Goal: Task Accomplishment & Management: Use online tool/utility

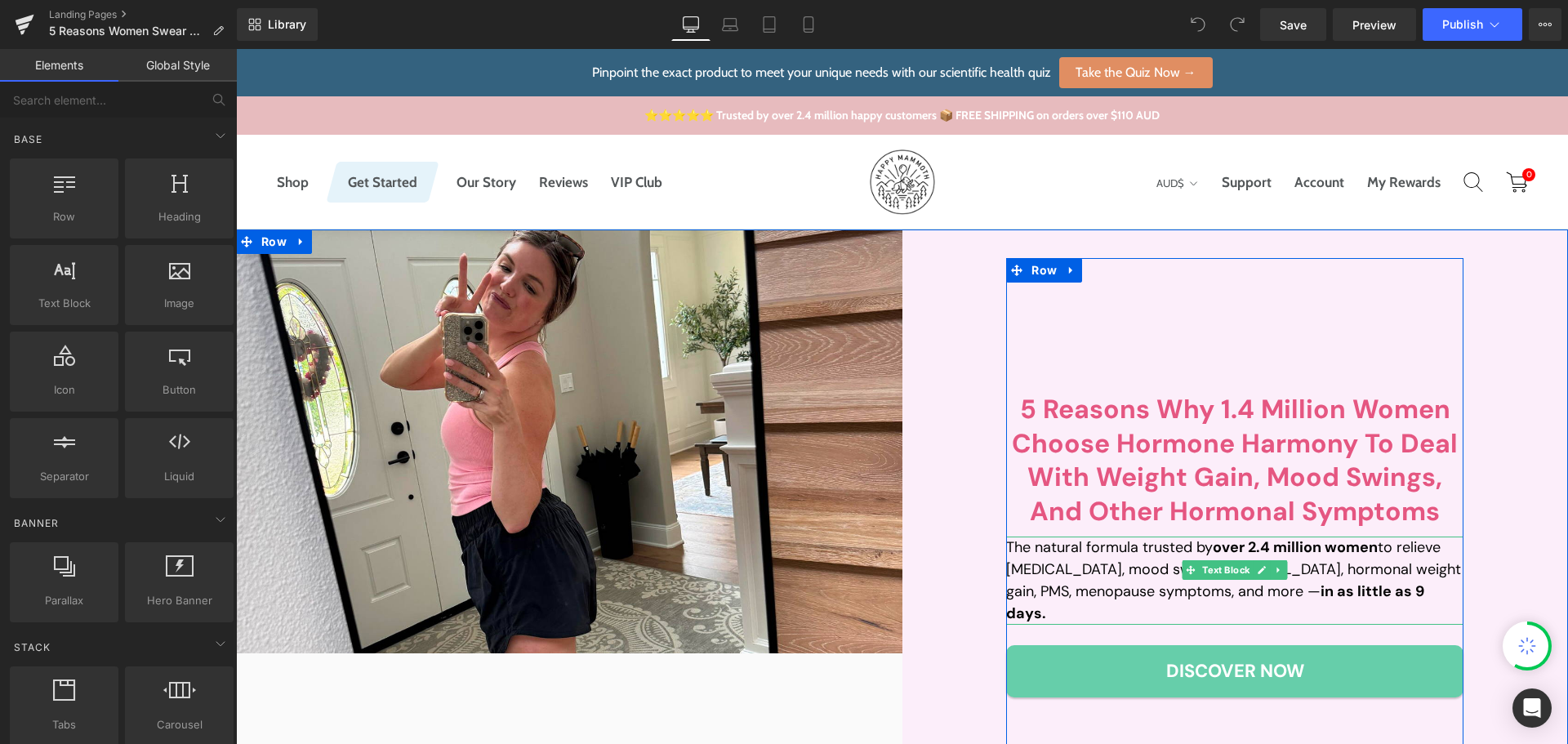
scroll to position [163, 0]
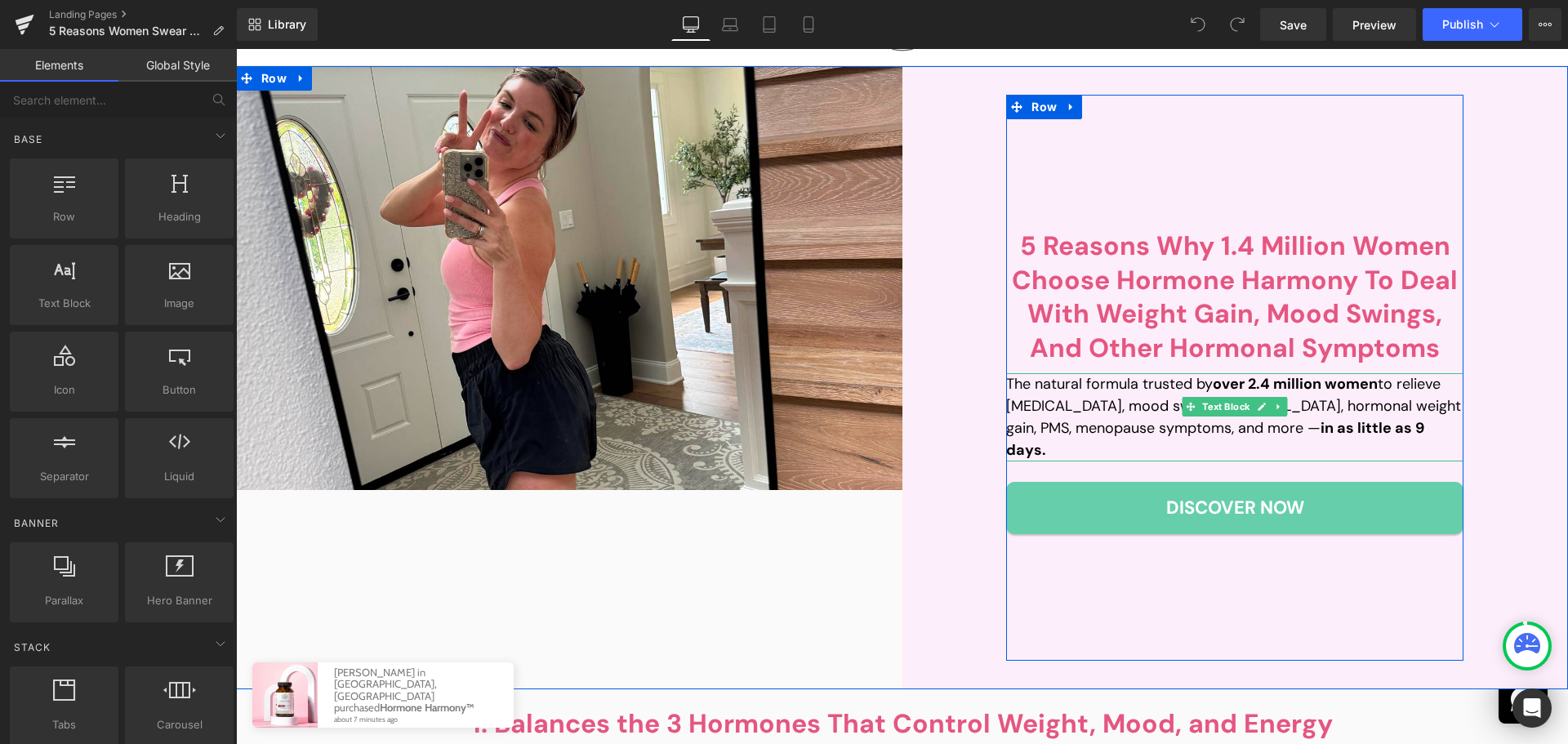
click at [1254, 394] on strong "over 2.4 million women" at bounding box center [1295, 383] width 165 height 19
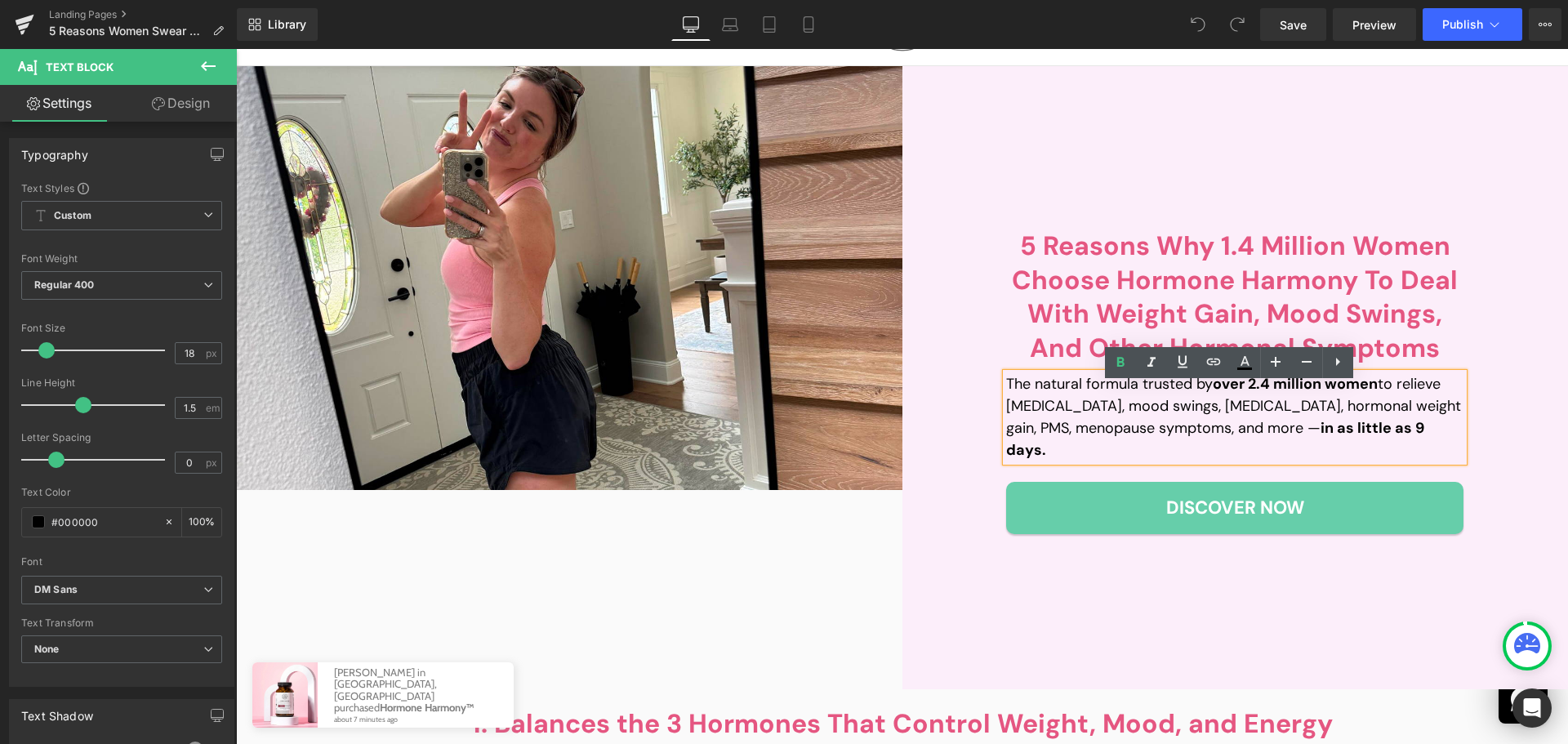
click at [1254, 394] on strong "over 2.4 million women" at bounding box center [1295, 383] width 165 height 19
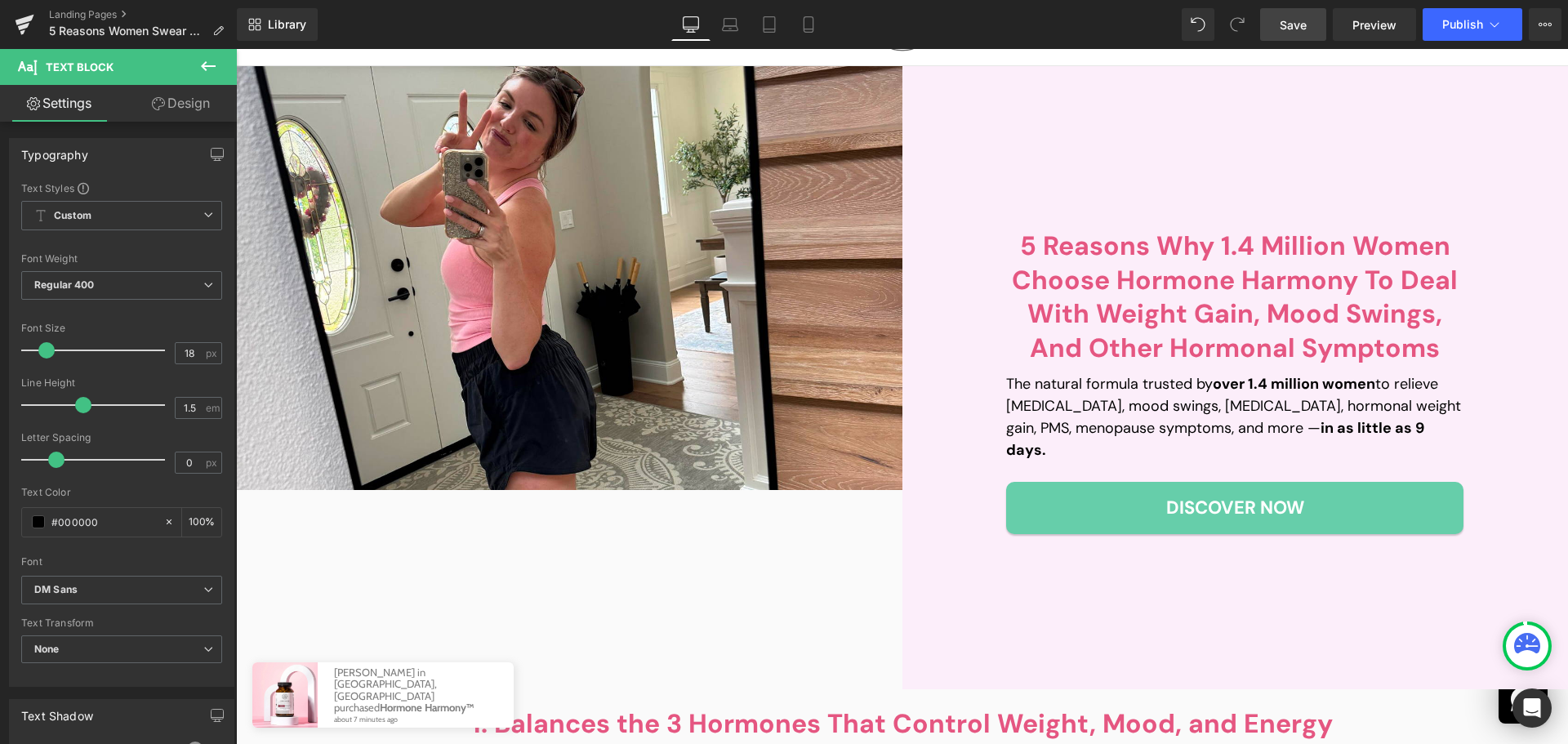
click at [1297, 17] on span "Save" at bounding box center [1293, 25] width 27 height 17
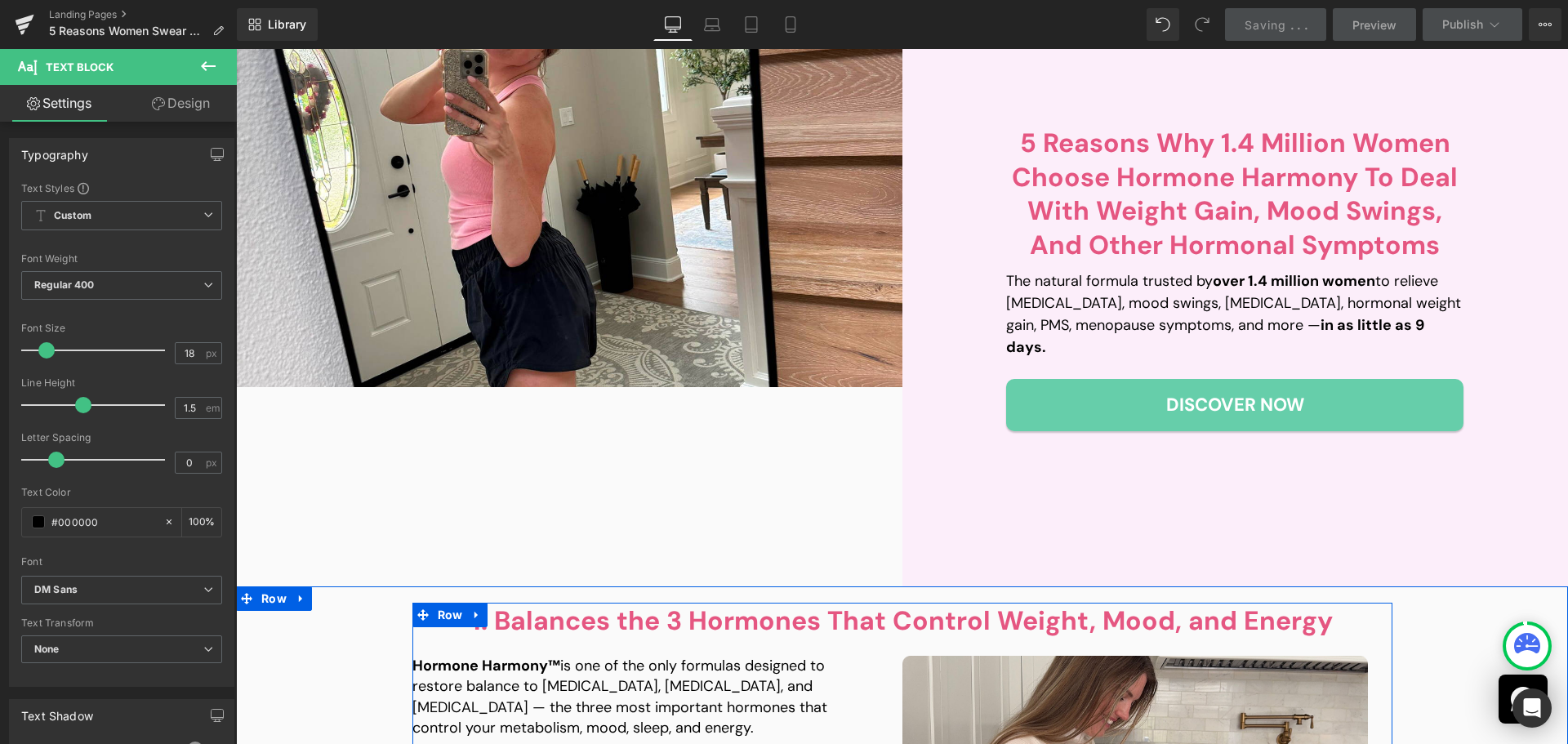
scroll to position [245, 0]
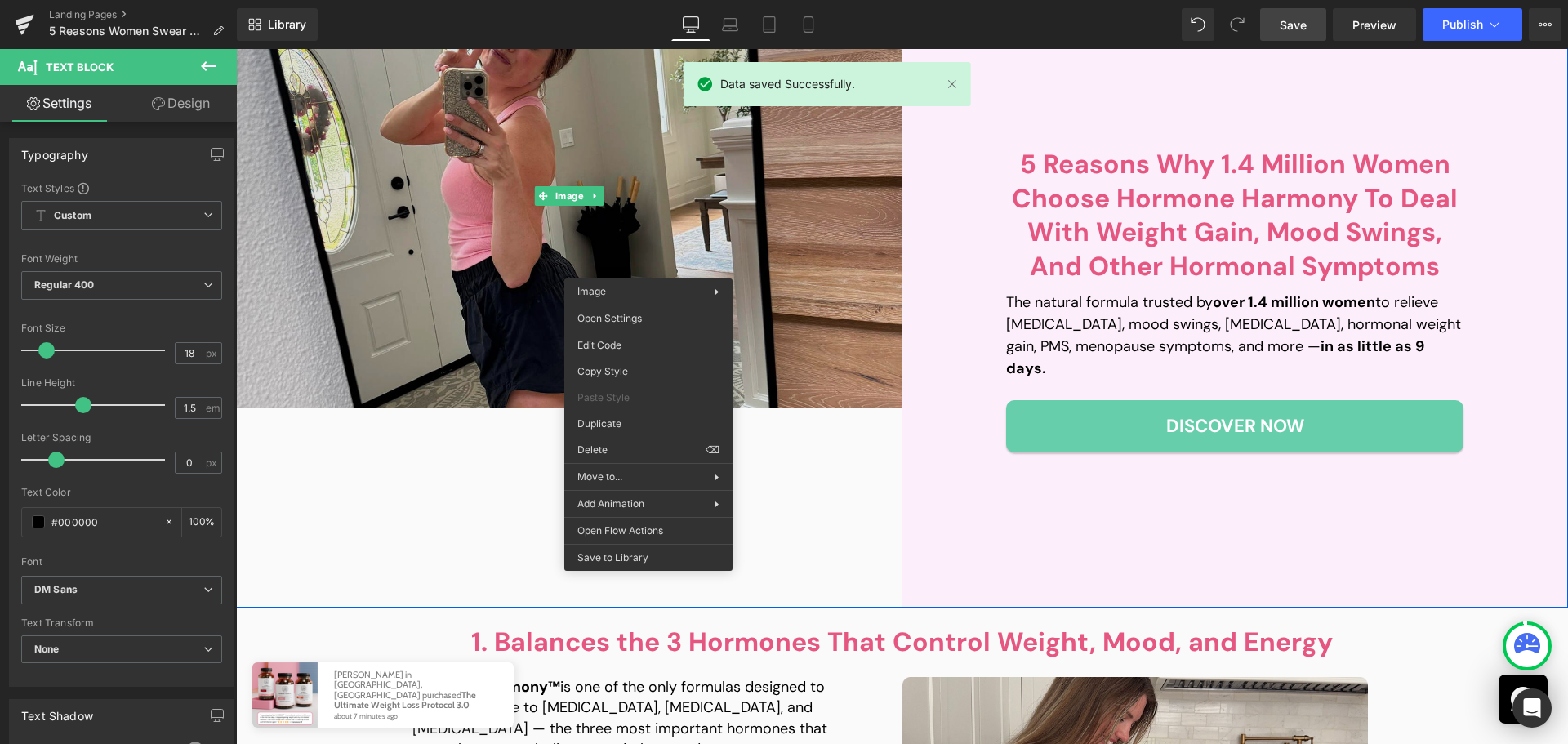
click at [472, 253] on img at bounding box center [569, 196] width 667 height 424
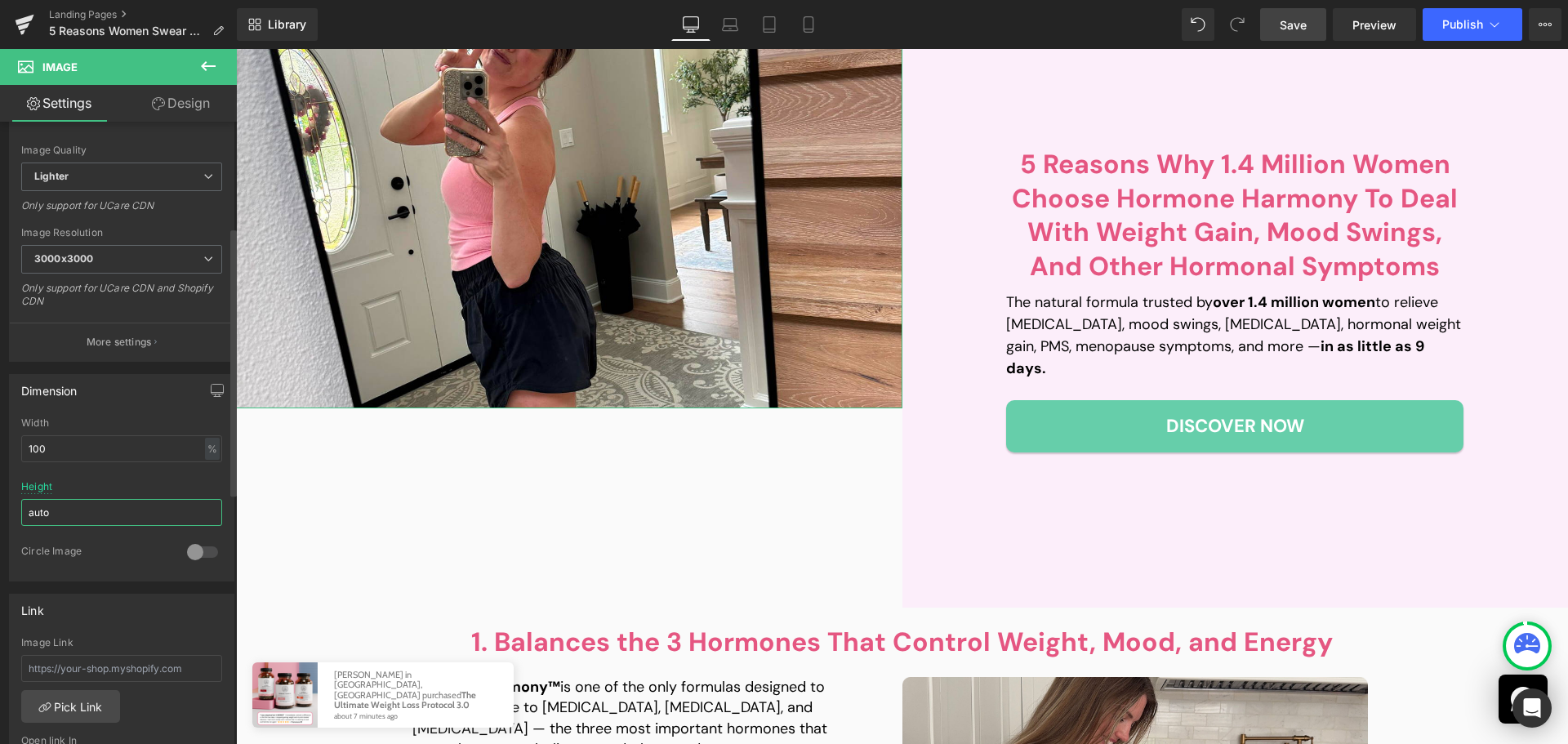
click at [82, 524] on input "auto" at bounding box center [121, 512] width 201 height 27
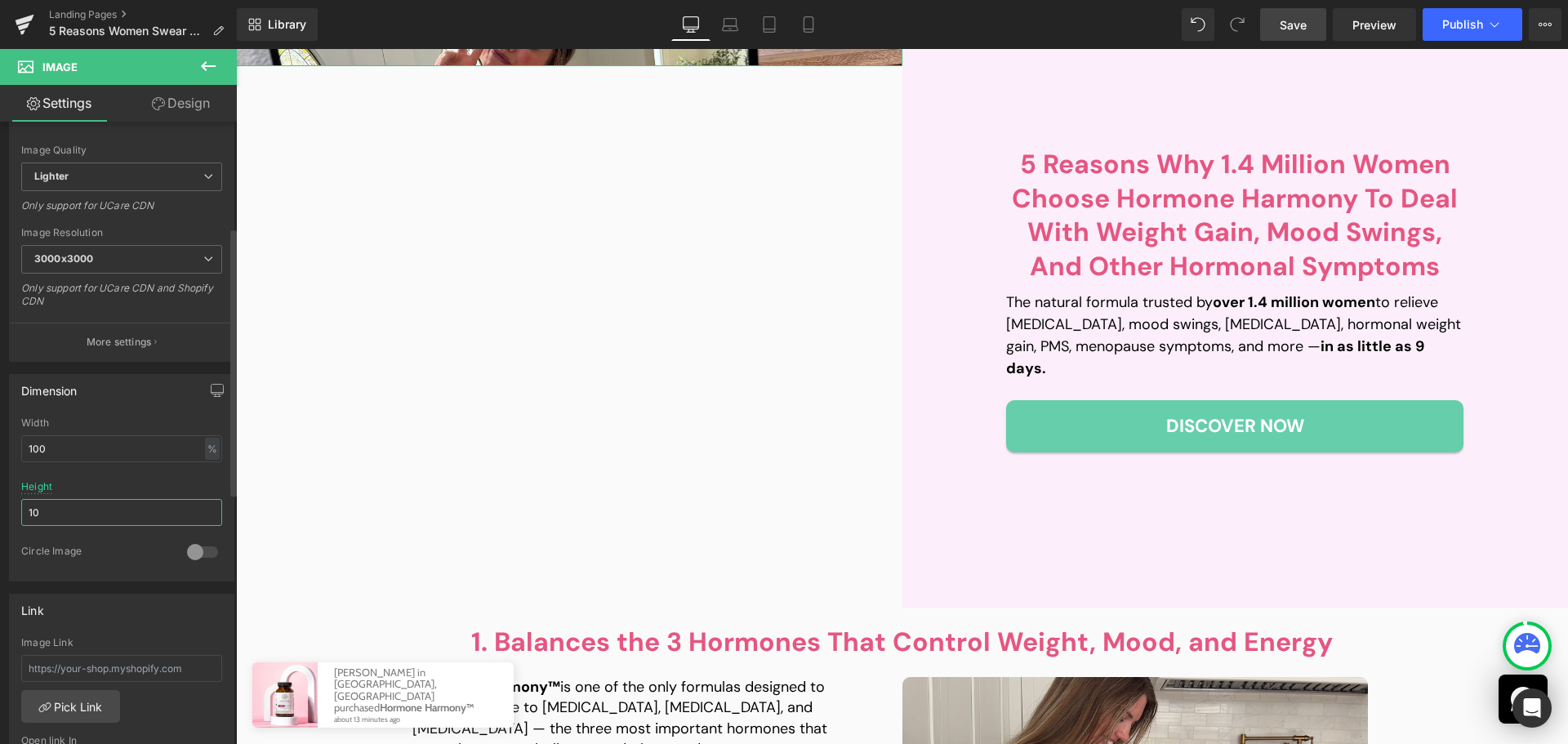
type input "1"
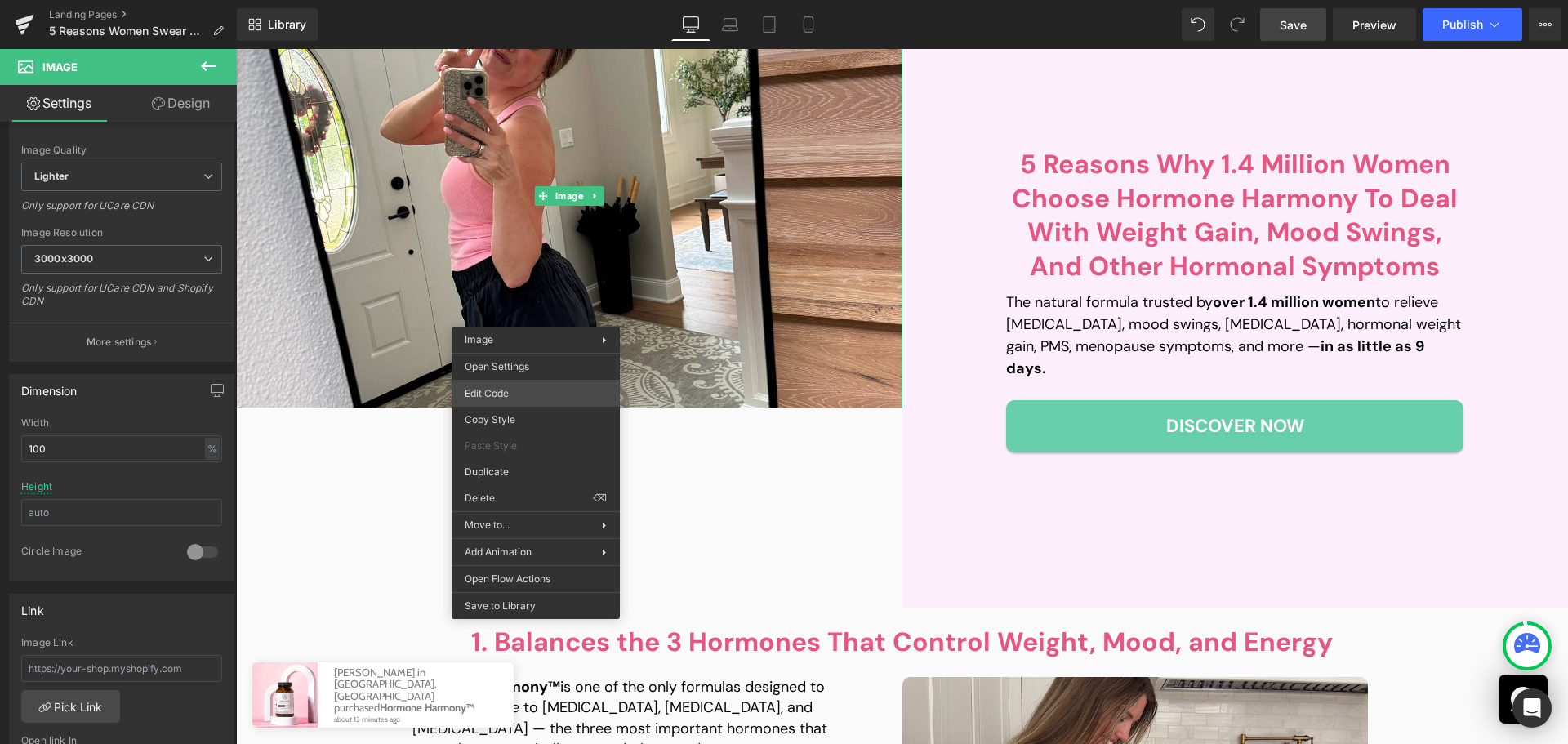
click at [543, 0] on div "You are previewing how the will restyle your page. You can not edit Elements in…" at bounding box center [784, 0] width 1568 height 0
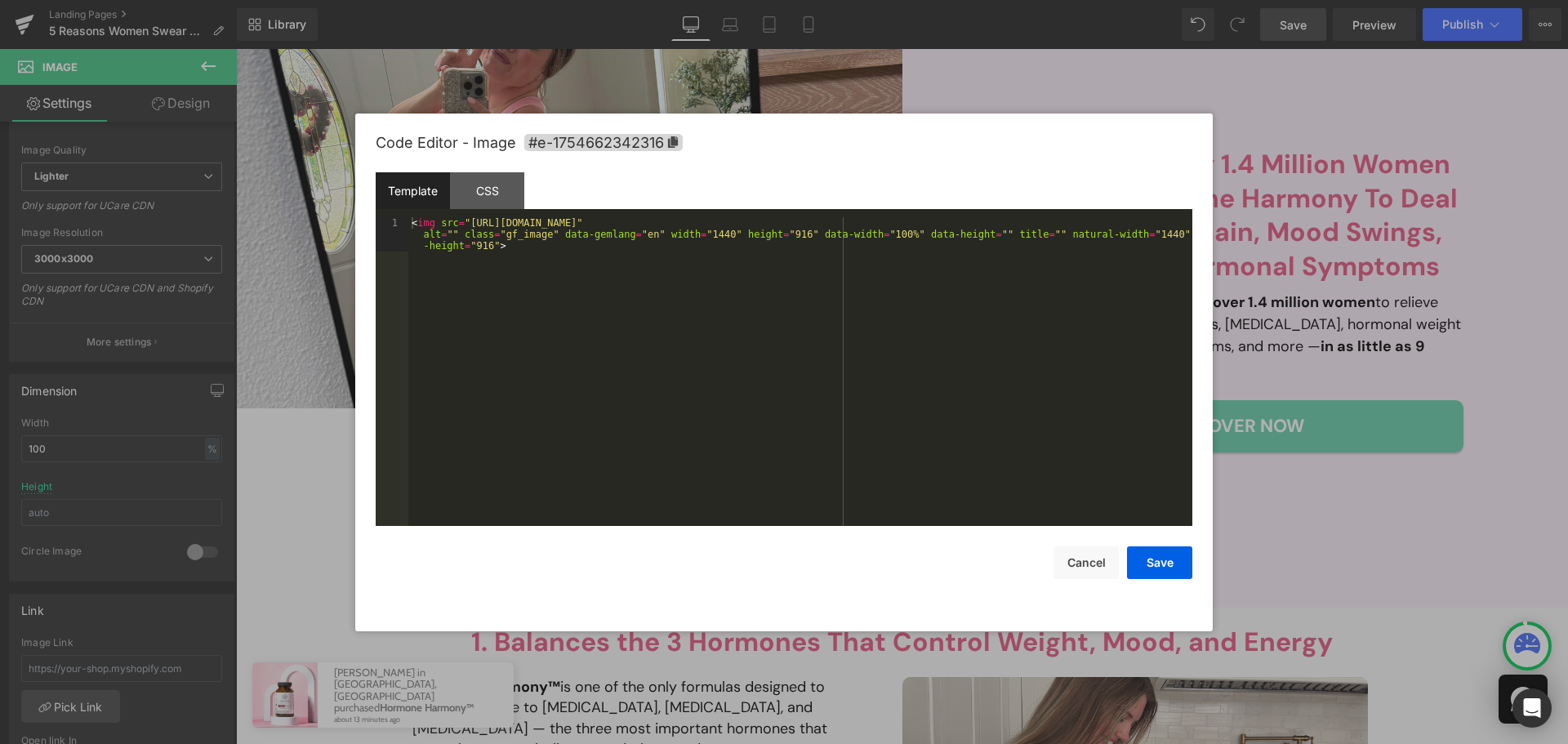
click at [467, 172] on div "Code Editor - Image #e-1754662342316" at bounding box center [784, 142] width 817 height 59
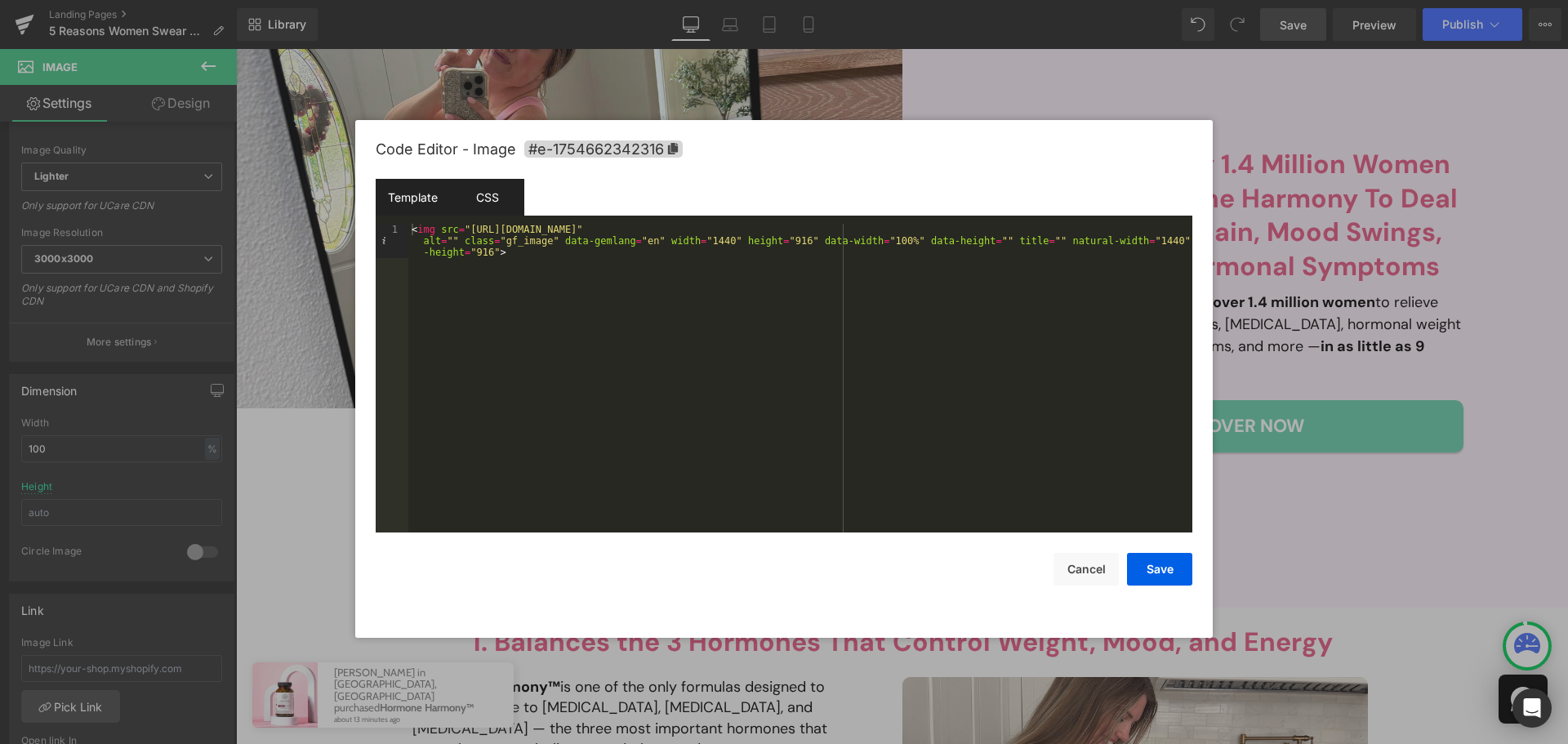
click at [476, 194] on div "CSS" at bounding box center [487, 197] width 74 height 37
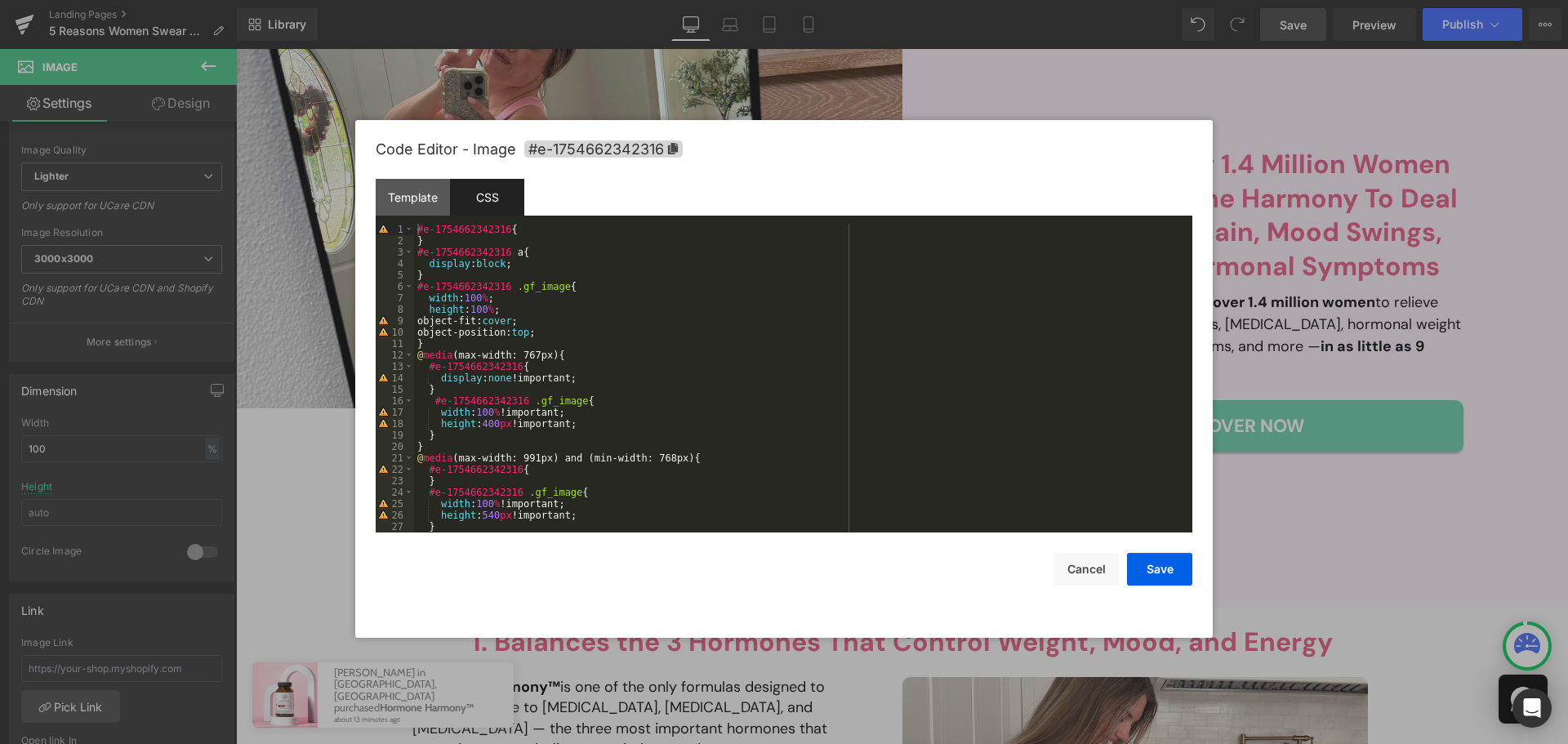
click at [549, 306] on div "#e-1754662342316 { } #e-1754662342316 a { display : block ; } #e-1754662342316 …" at bounding box center [800, 389] width 772 height 332
click at [1136, 567] on button "Save" at bounding box center [1159, 568] width 66 height 32
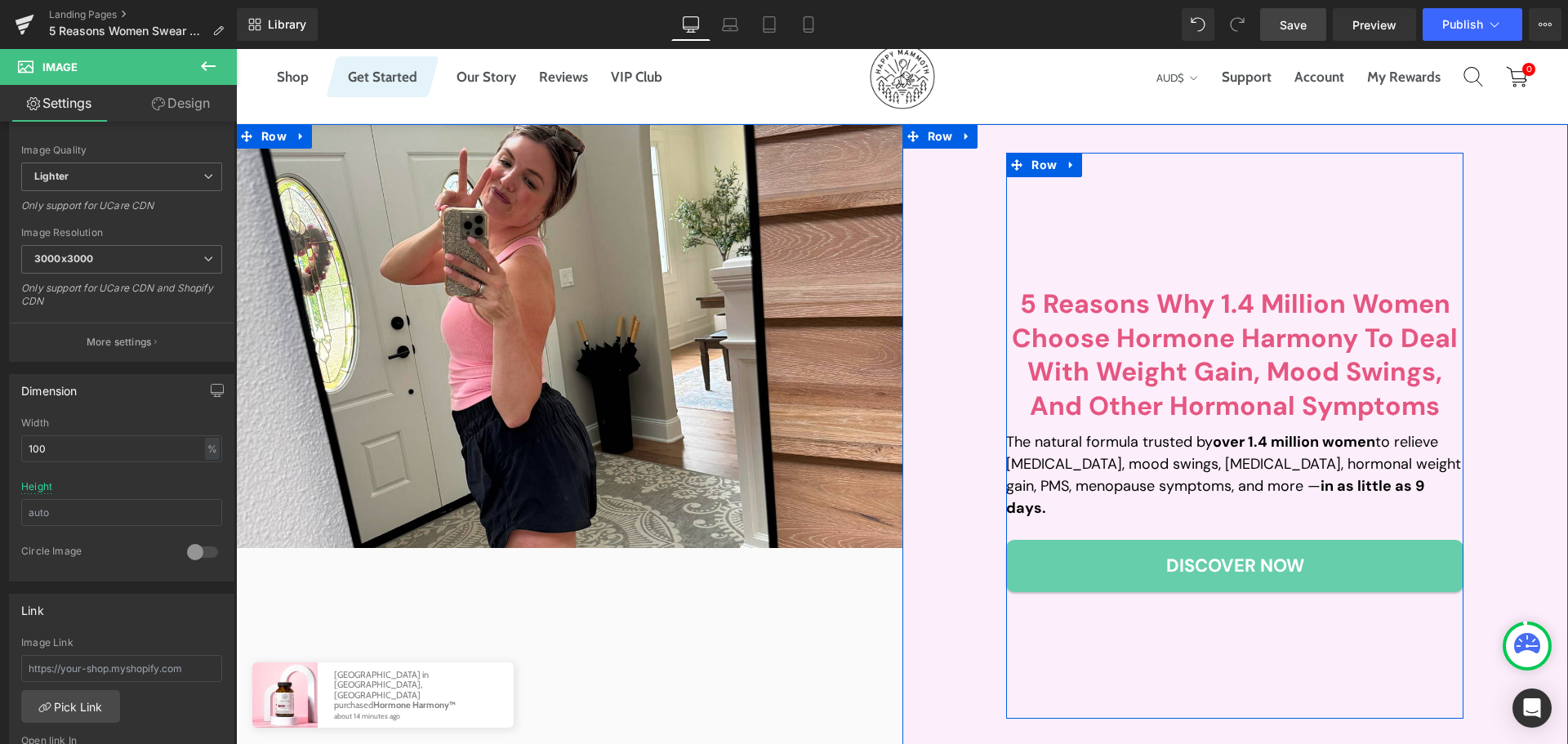
scroll to position [82, 0]
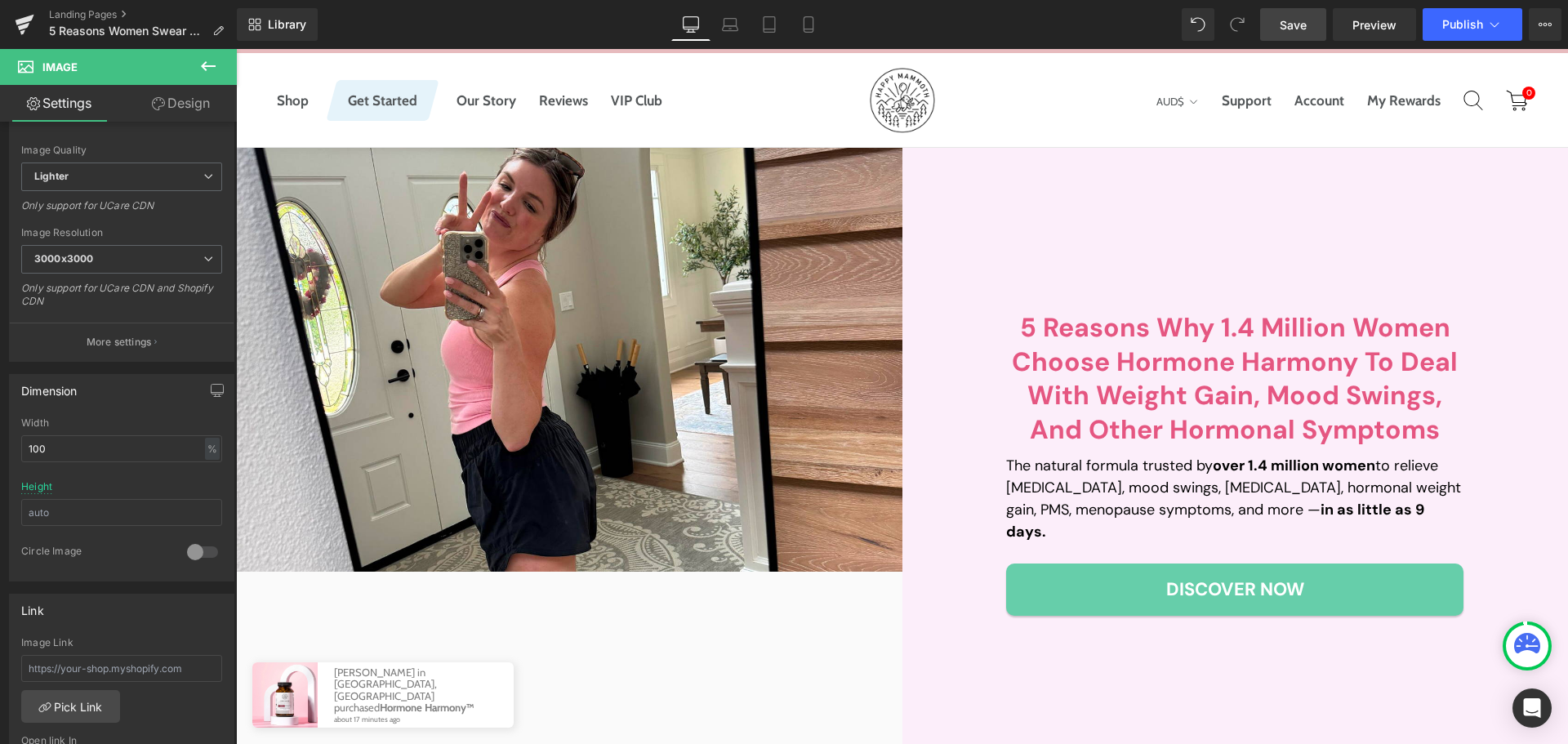
click at [200, 72] on icon at bounding box center [208, 66] width 19 height 19
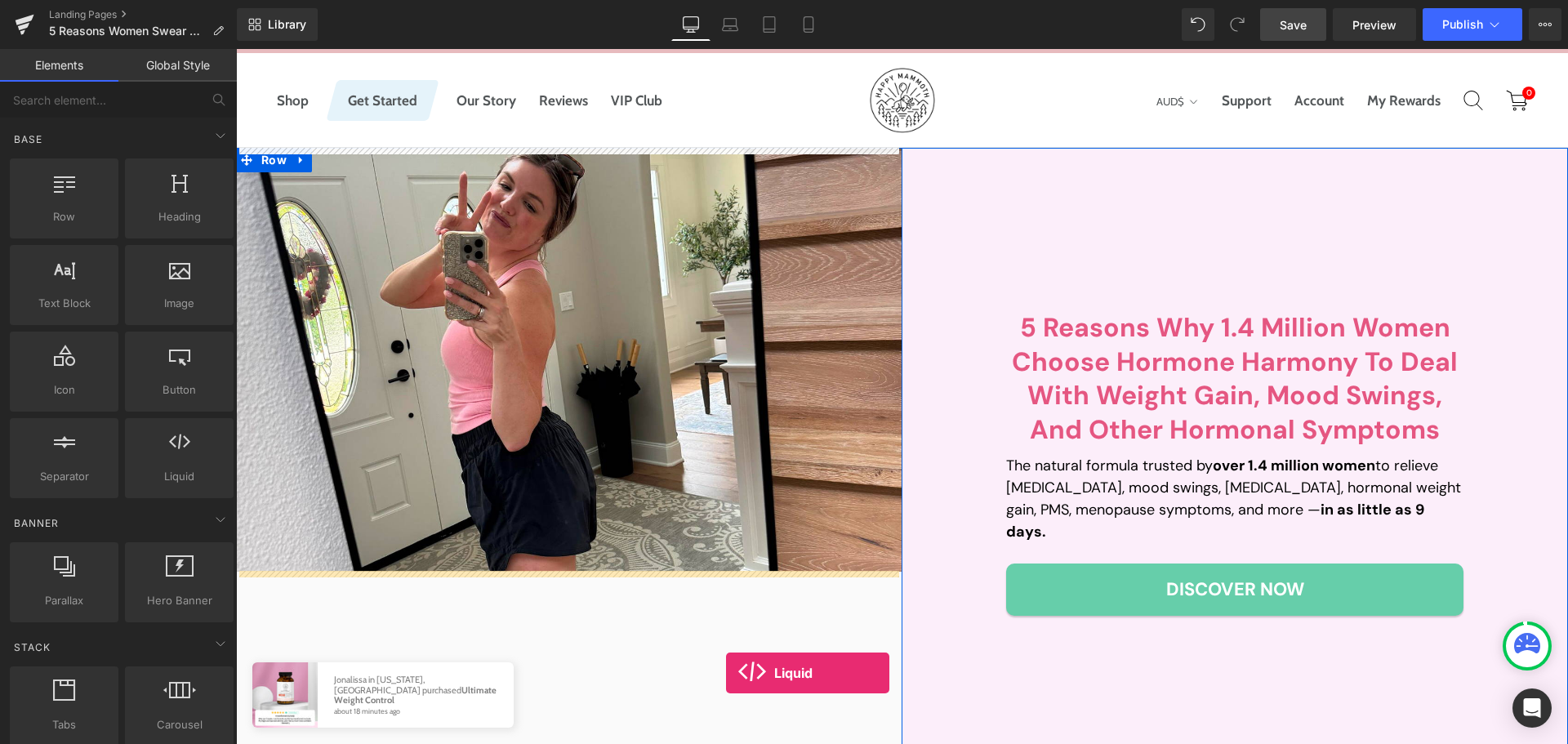
scroll to position [196, 0]
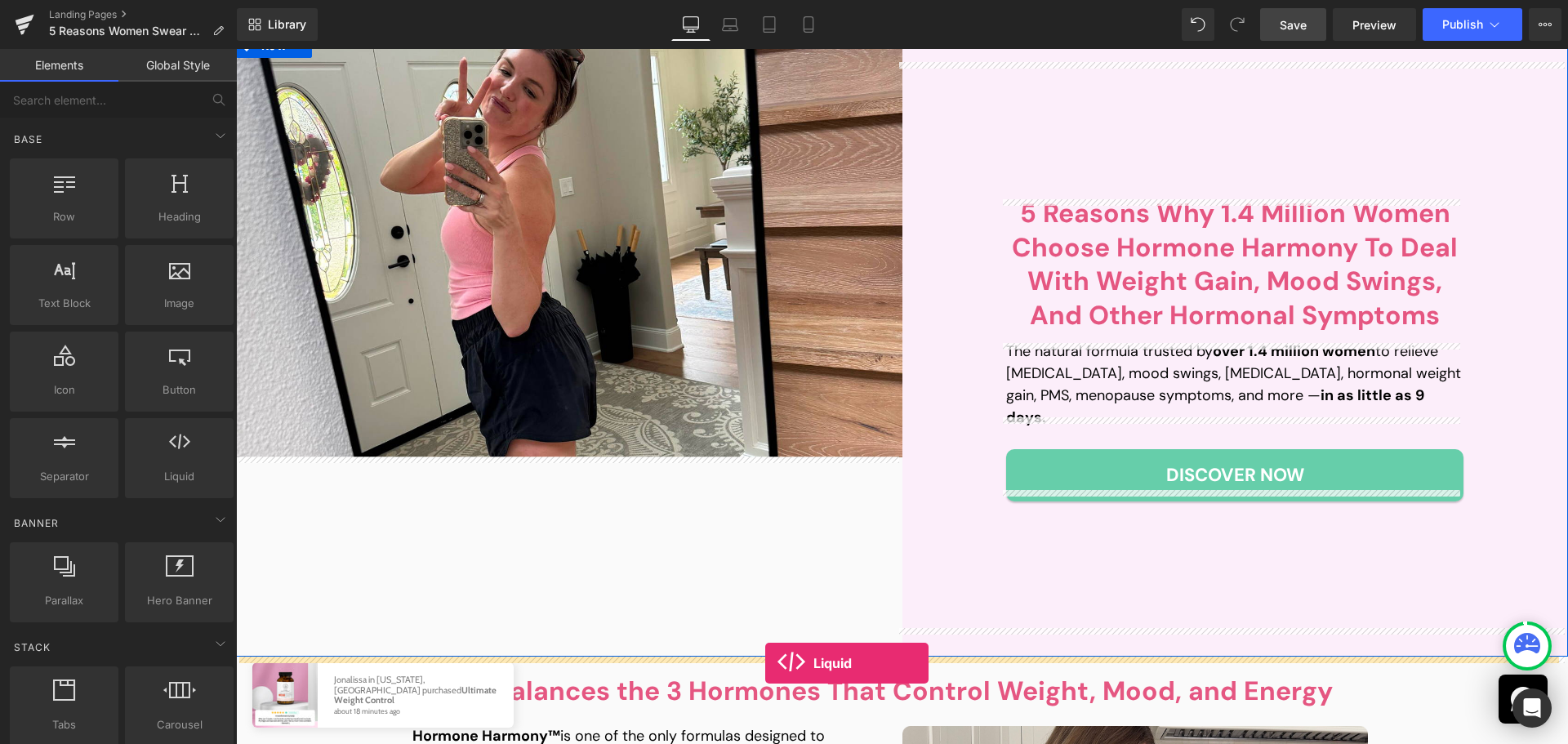
drag, startPoint x: 434, startPoint y: 508, endPoint x: 765, endPoint y: 663, distance: 365.5
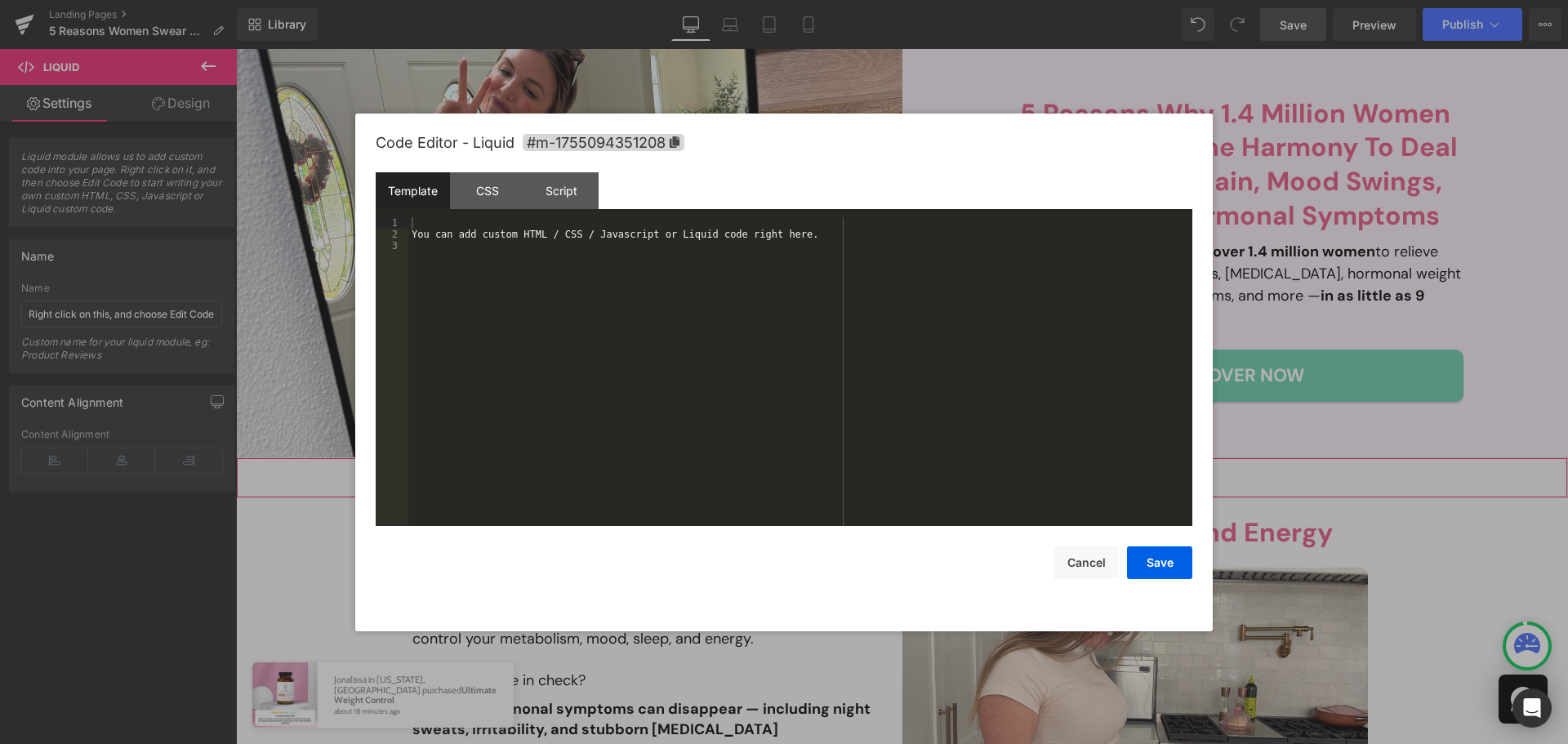
click at [915, 476] on div "Liquid" at bounding box center [901, 478] width 1332 height 41
click at [507, 187] on div "CSS" at bounding box center [487, 190] width 74 height 37
click at [516, 293] on div "#m-1755094351208 { }" at bounding box center [801, 383] width 784 height 332
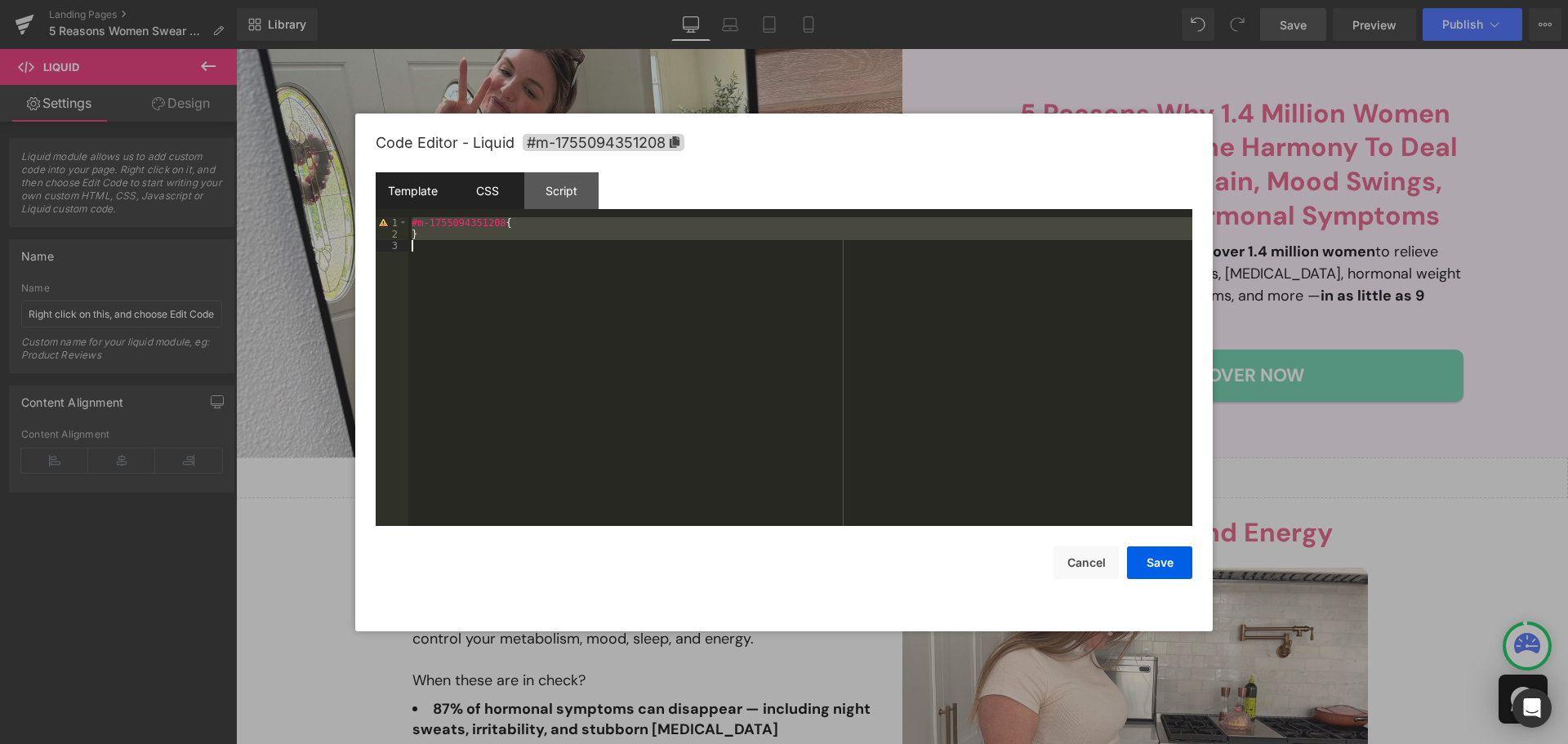
scroll to position [92, 0]
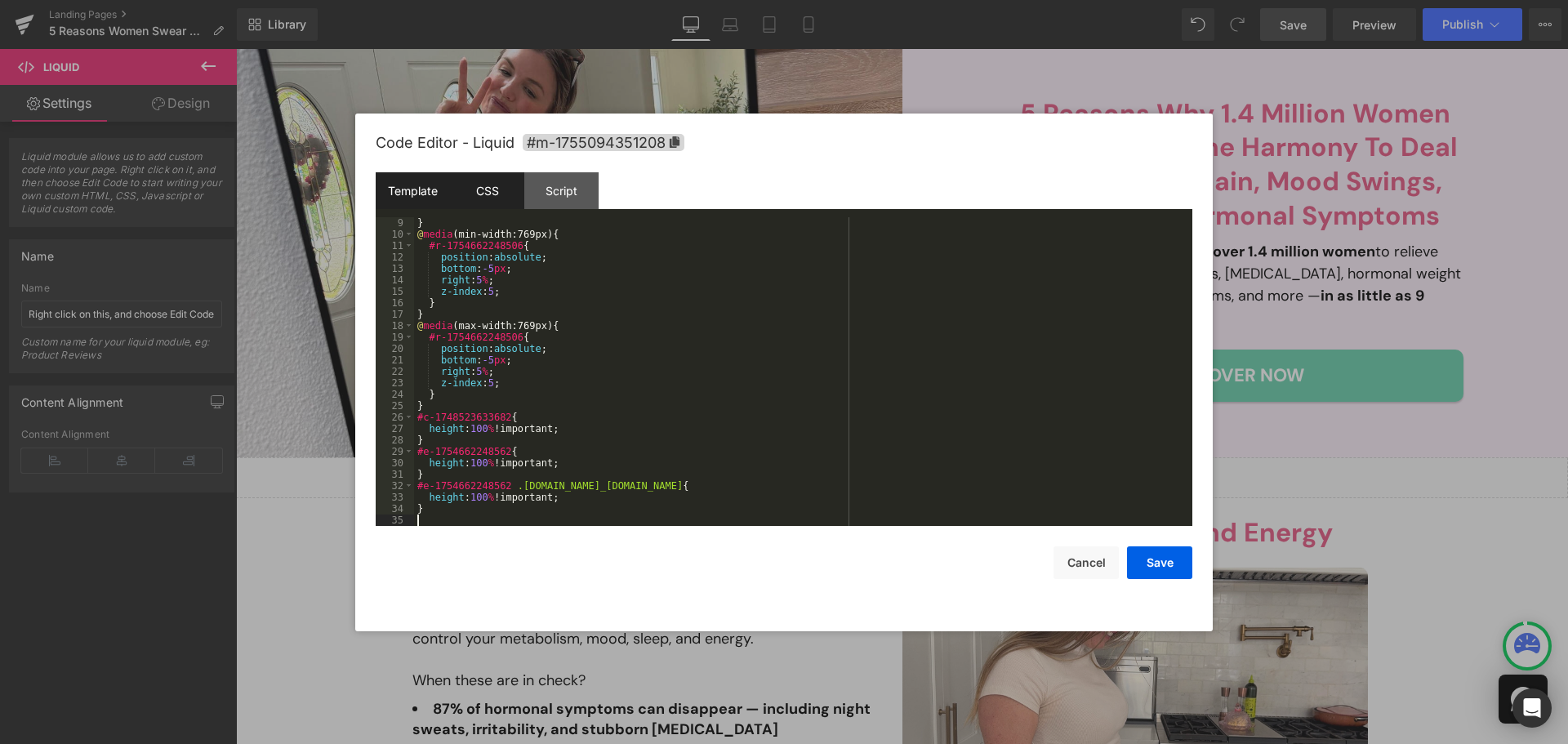
click at [404, 189] on div "Template" at bounding box center [412, 190] width 74 height 37
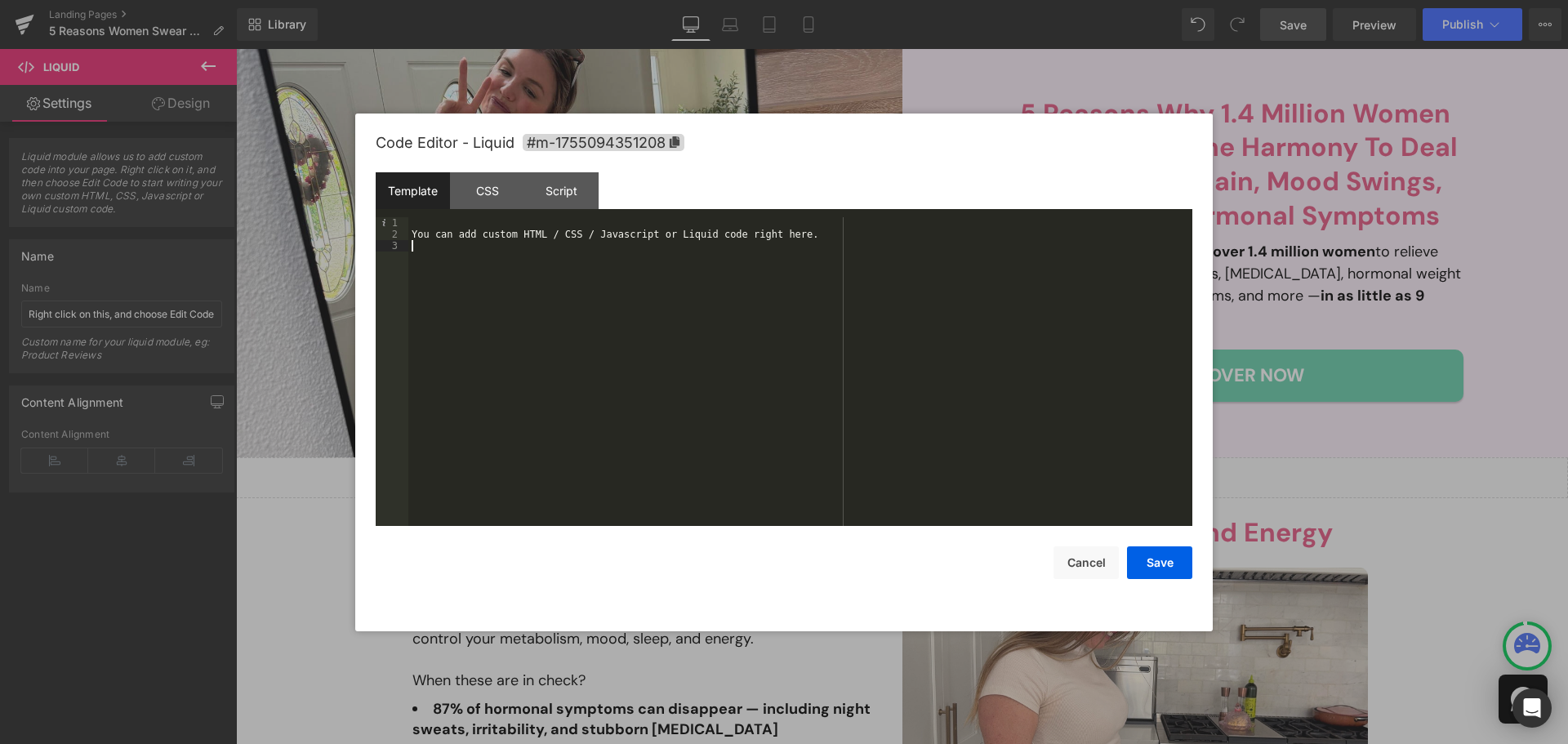
click at [655, 337] on div "You can add custom HTML / CSS / Javascript or Liquid code right here." at bounding box center [801, 383] width 784 height 332
click at [1171, 572] on button "Save" at bounding box center [1159, 562] width 66 height 32
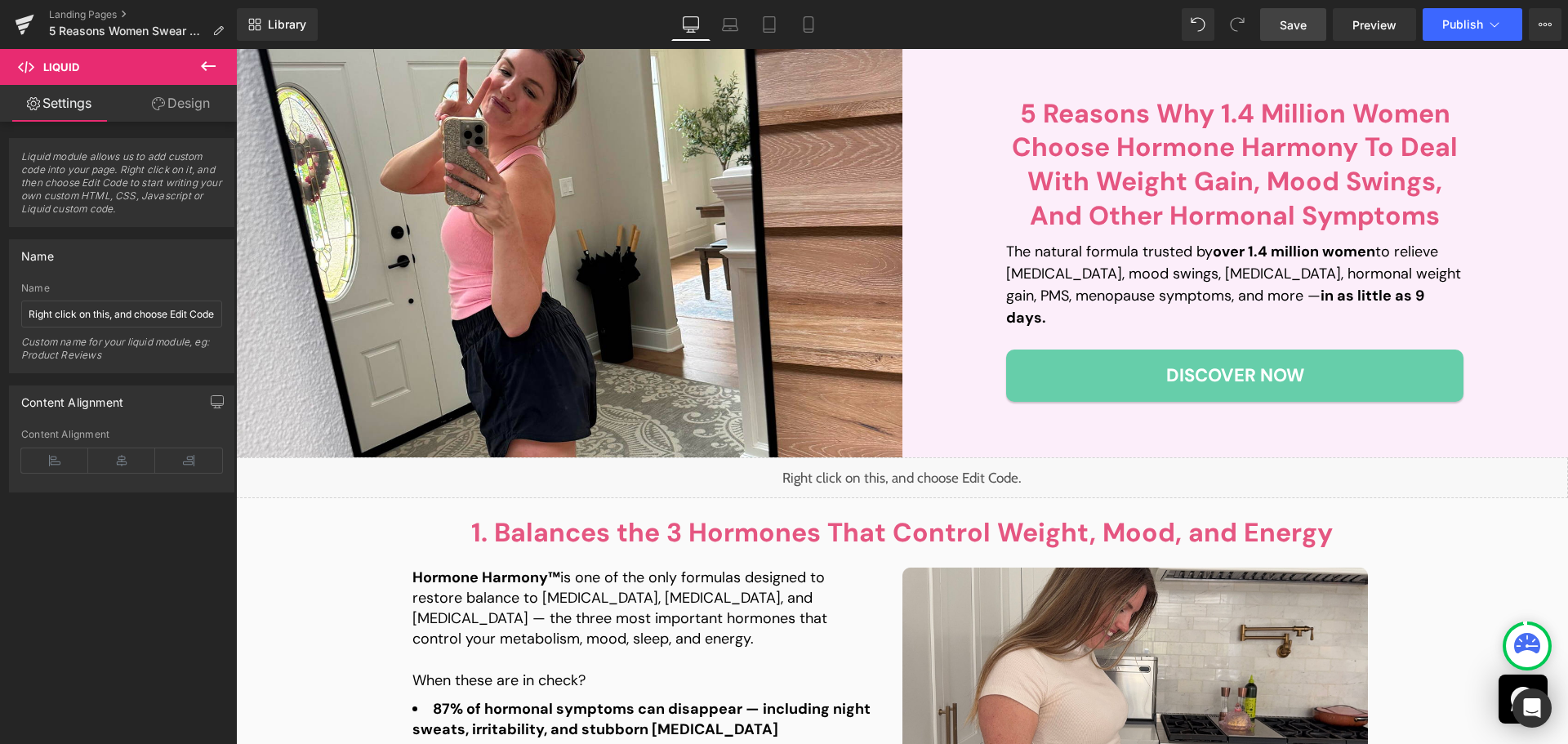
click at [1291, 17] on span "Save" at bounding box center [1293, 25] width 27 height 17
click at [1317, 17] on link "Save" at bounding box center [1294, 24] width 66 height 32
